Goal: Task Accomplishment & Management: Use online tool/utility

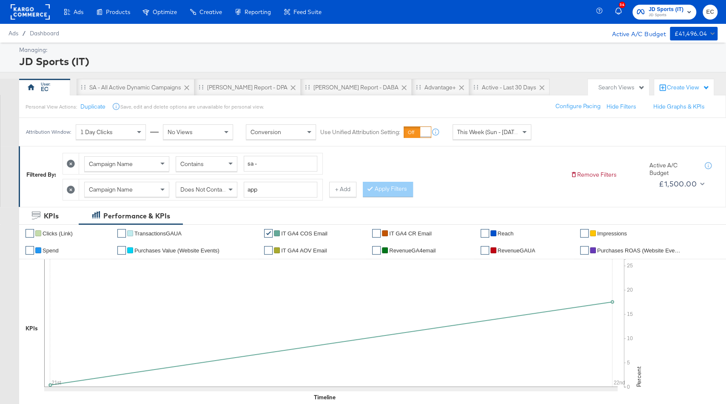
click at [27, 8] on rect at bounding box center [30, 11] width 39 height 15
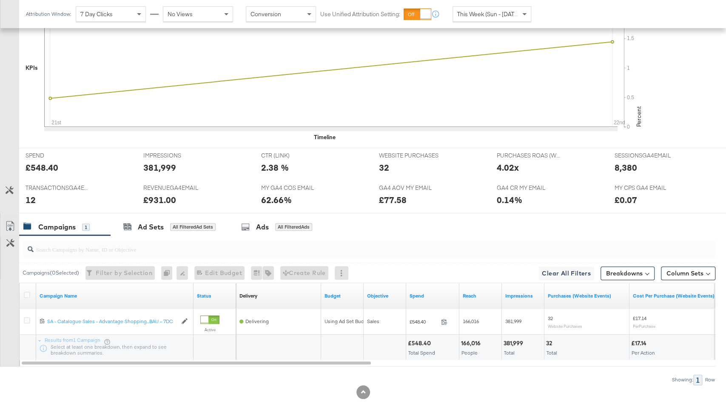
scroll to position [301, 0]
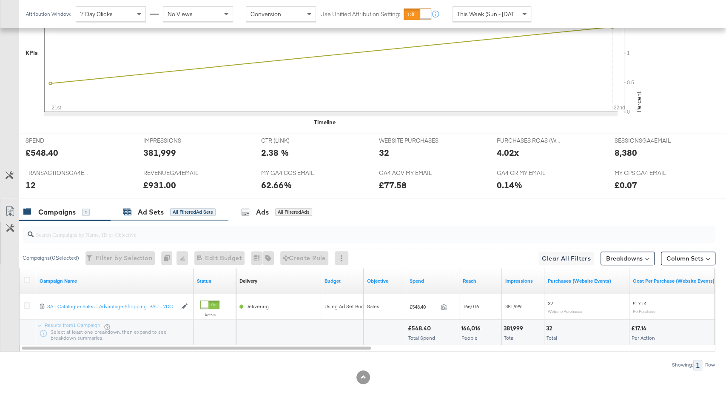
click at [200, 208] on div "All Filtered Ad Sets" at bounding box center [193, 212] width 46 height 8
